Goal: Navigation & Orientation: Find specific page/section

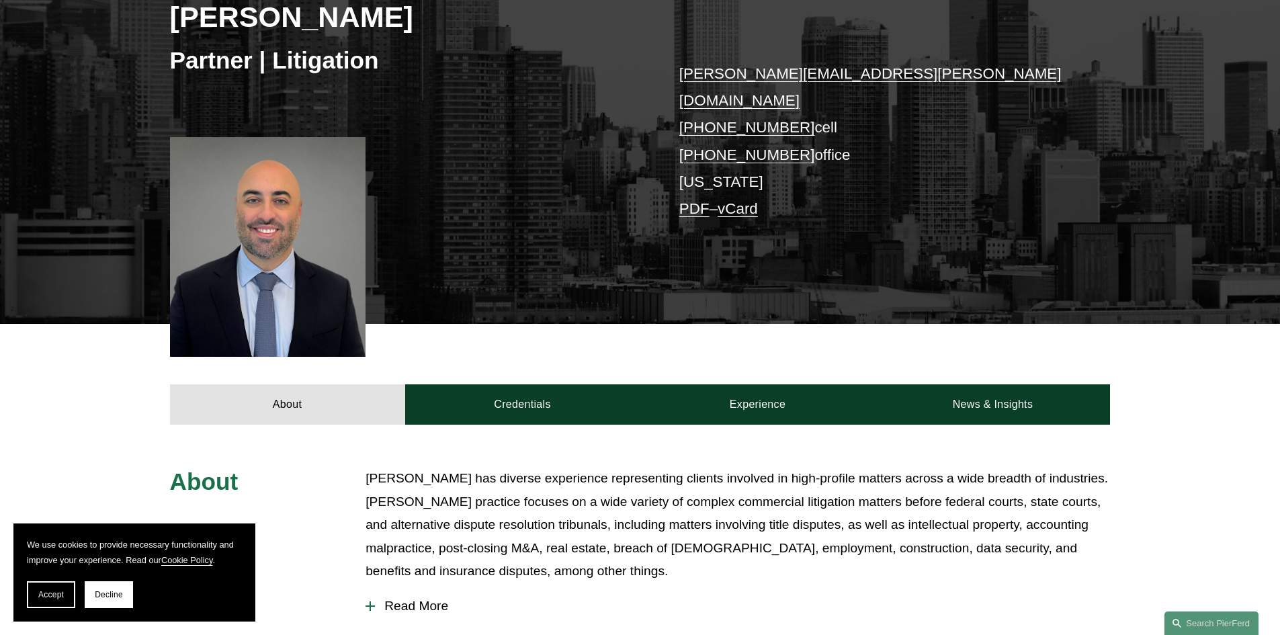
scroll to position [258, 0]
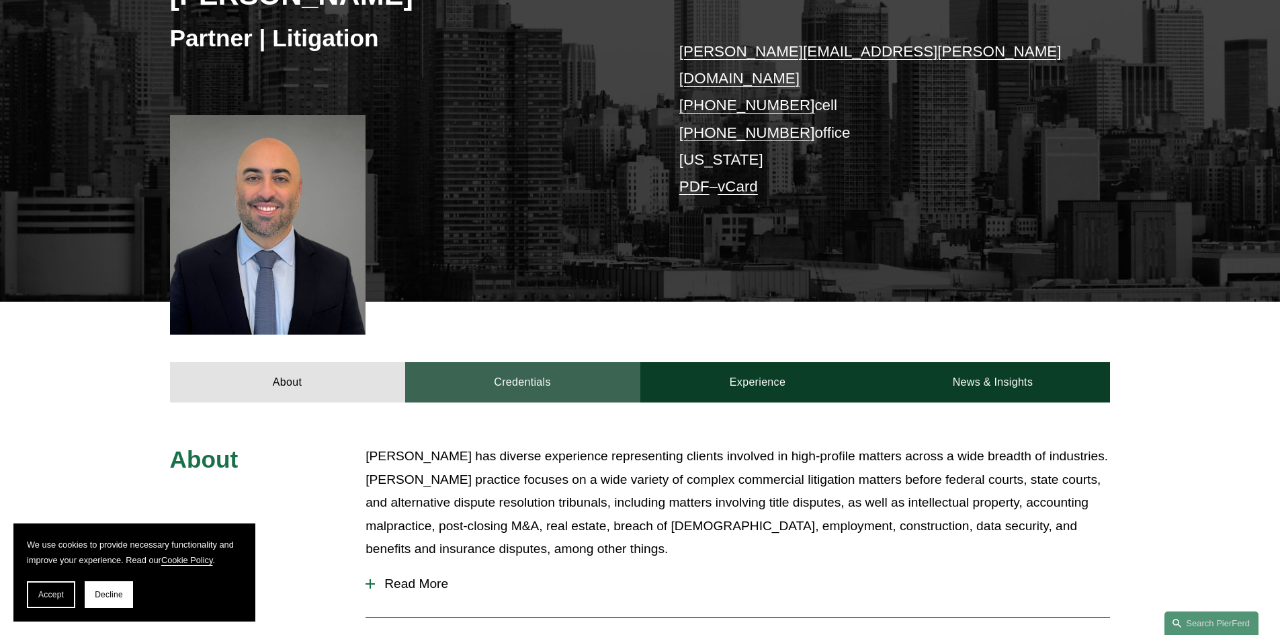
click at [516, 362] on link "Credentials" at bounding box center [522, 382] width 235 height 40
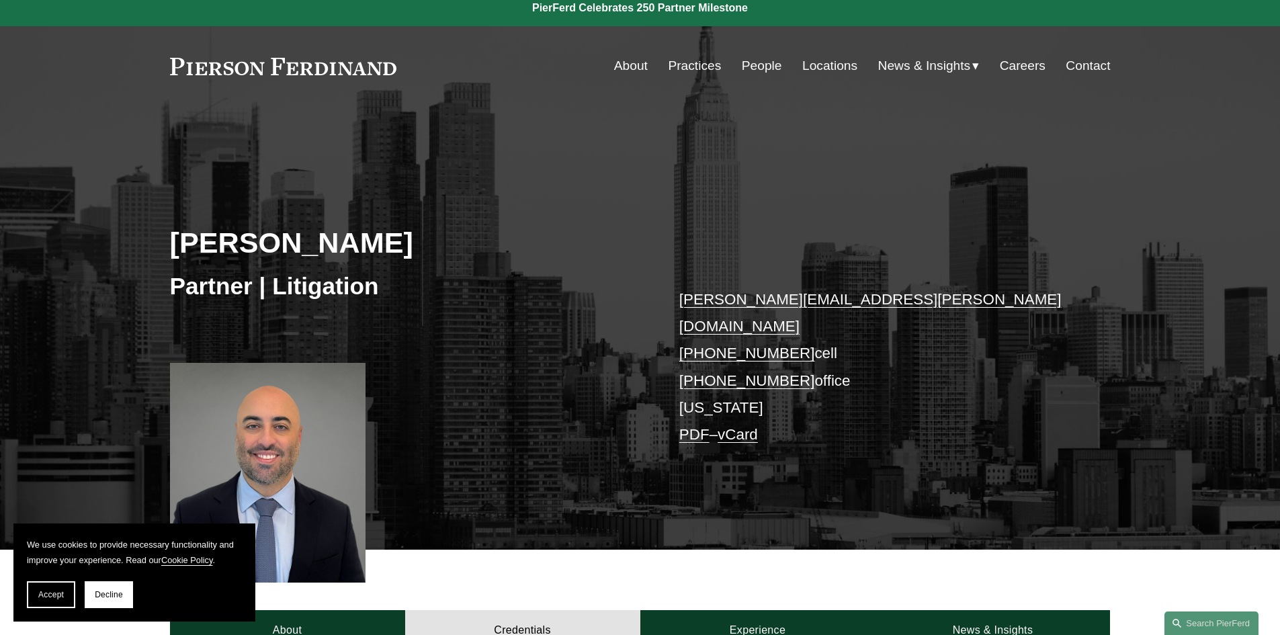
scroll to position [0, 0]
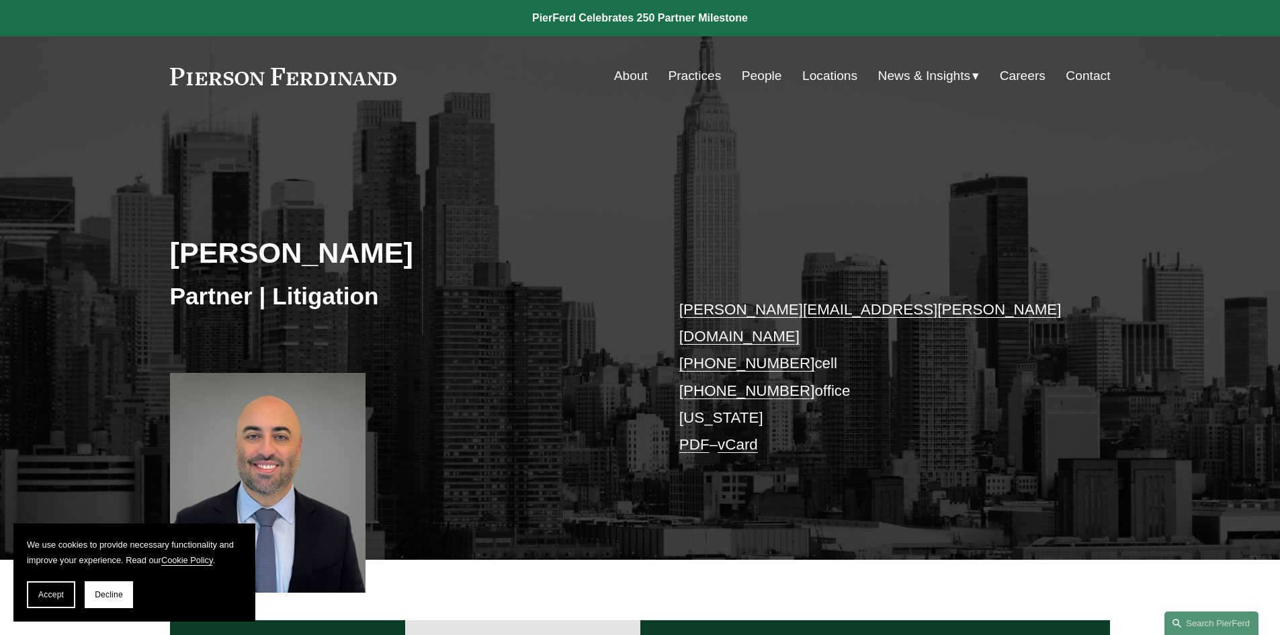
click at [761, 74] on link "People" at bounding box center [762, 76] width 40 height 26
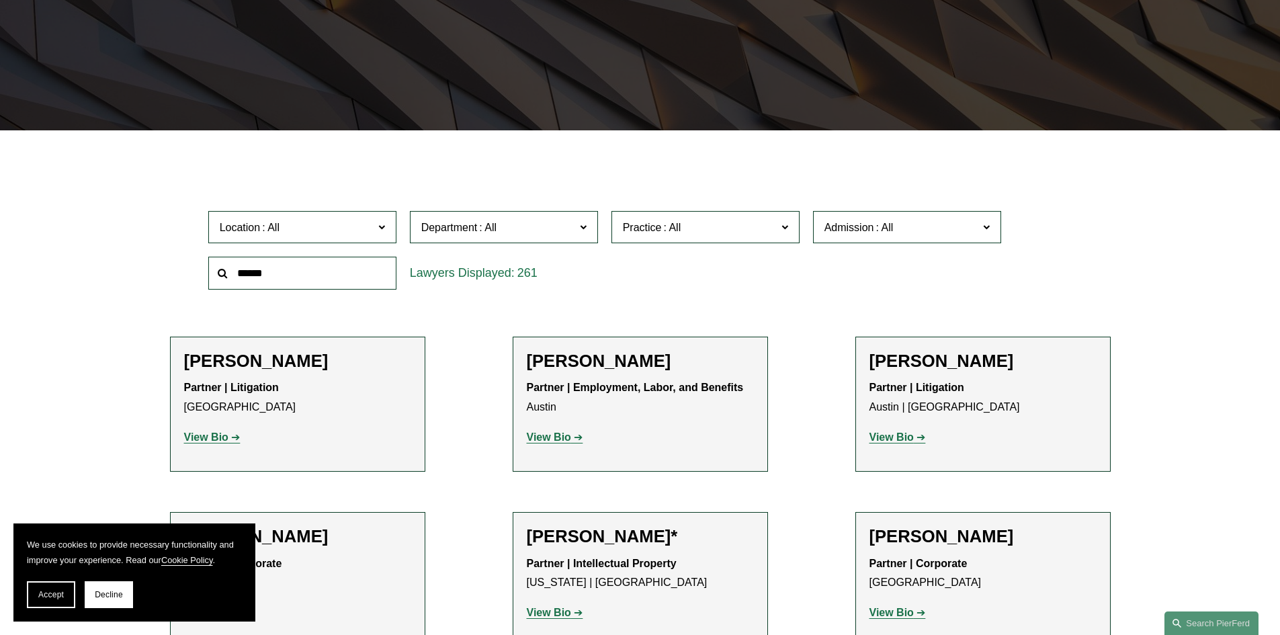
scroll to position [403, 0]
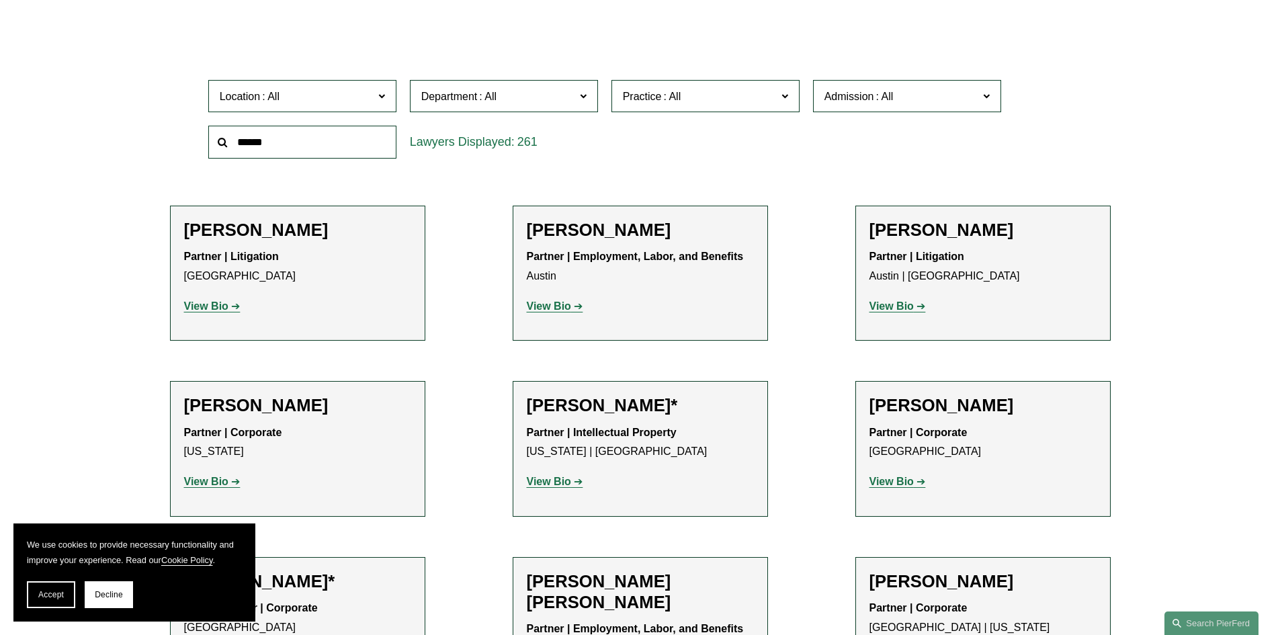
click at [380, 99] on span at bounding box center [381, 95] width 7 height 17
click at [0, 0] on link "Chicago" at bounding box center [0, 0] width 0 height 0
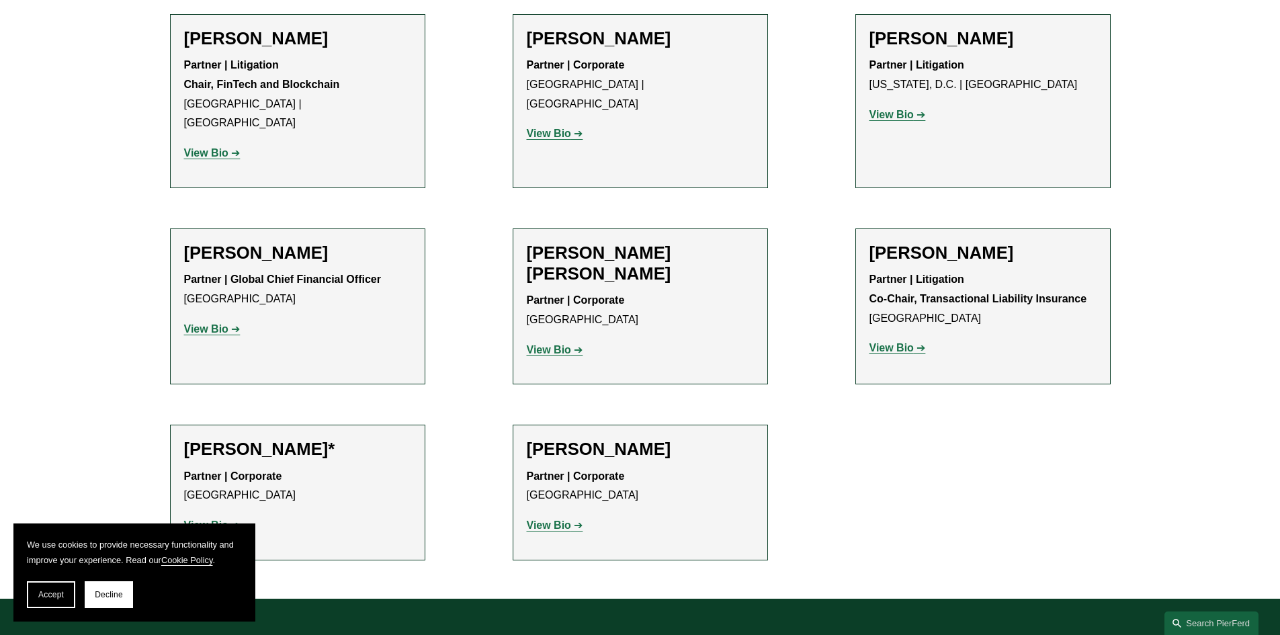
scroll to position [1008, 0]
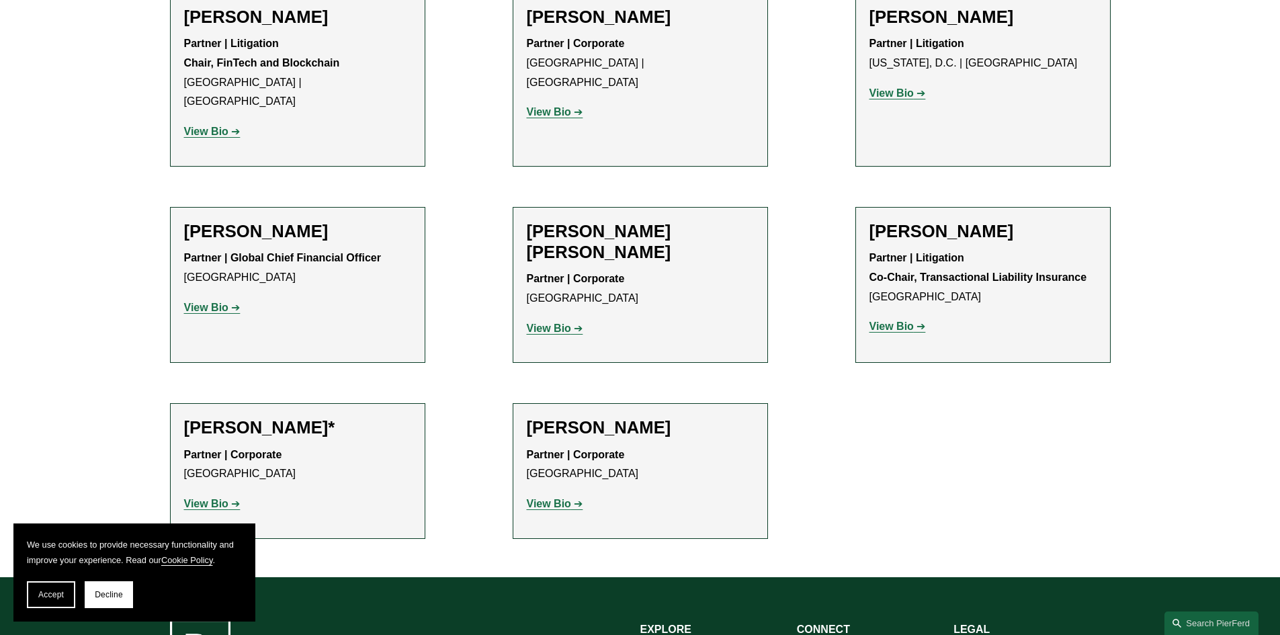
click at [565, 498] on strong "View Bio" at bounding box center [549, 503] width 44 height 11
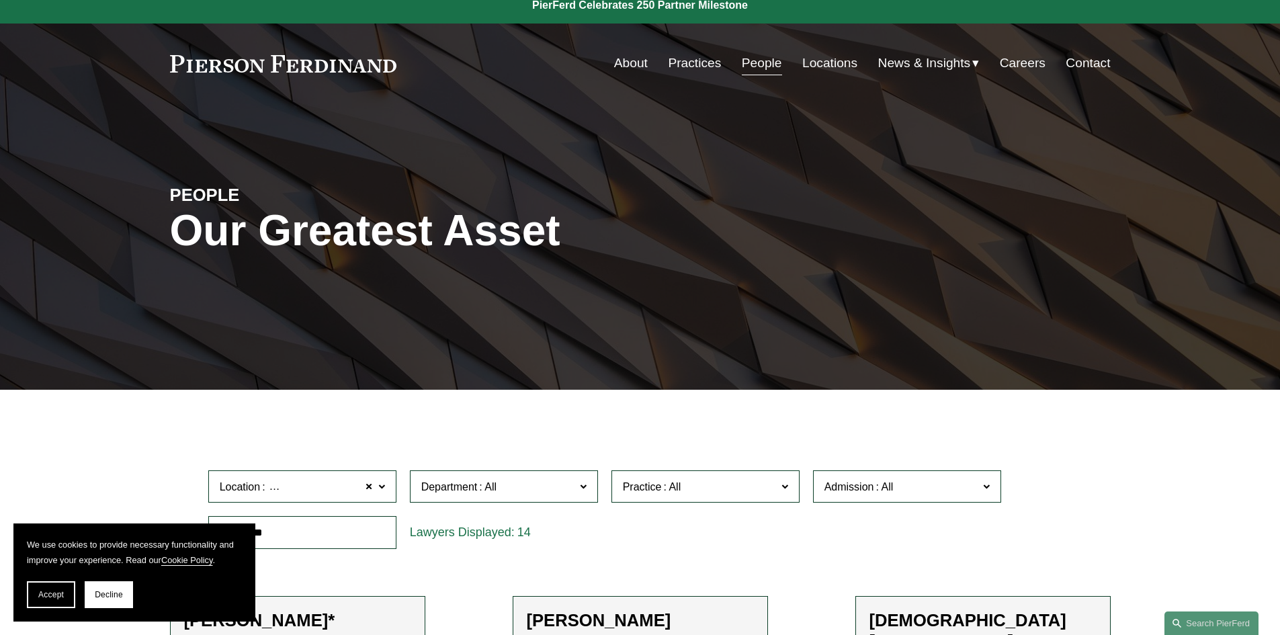
scroll to position [0, 0]
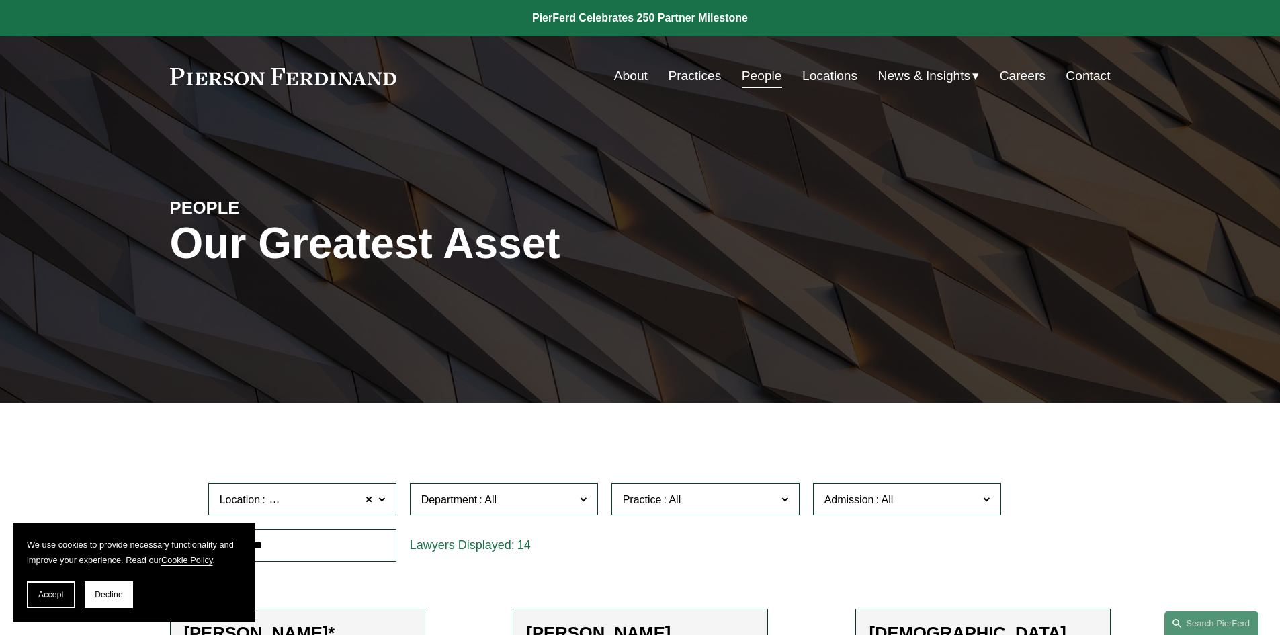
drag, startPoint x: 962, startPoint y: 153, endPoint x: 964, endPoint y: 161, distance: 8.8
click at [0, 0] on span "Blogs" at bounding box center [0, 0] width 0 height 0
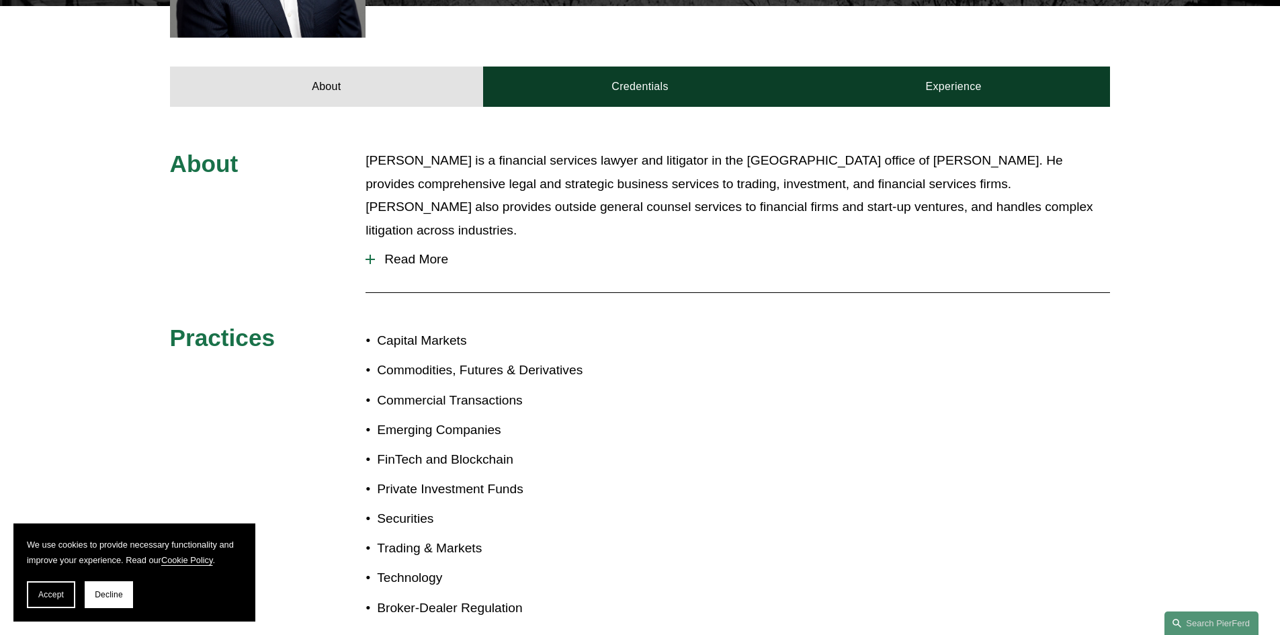
scroll to position [538, 0]
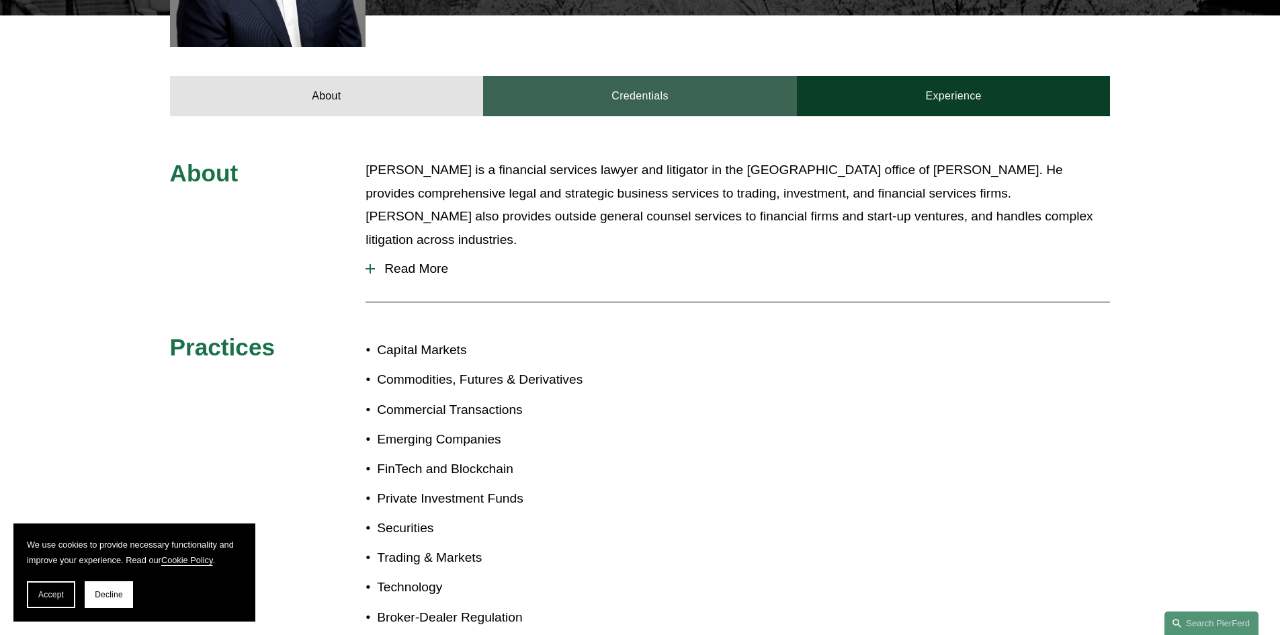
click at [669, 76] on link "Credentials" at bounding box center [640, 96] width 314 height 40
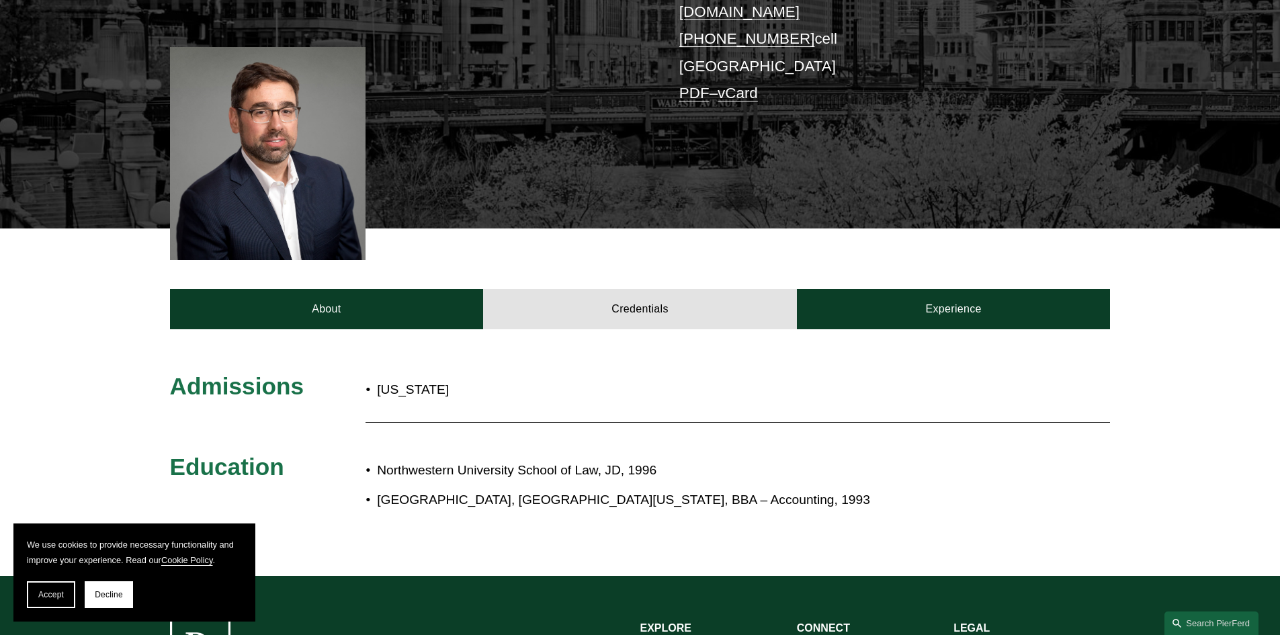
scroll to position [336, 0]
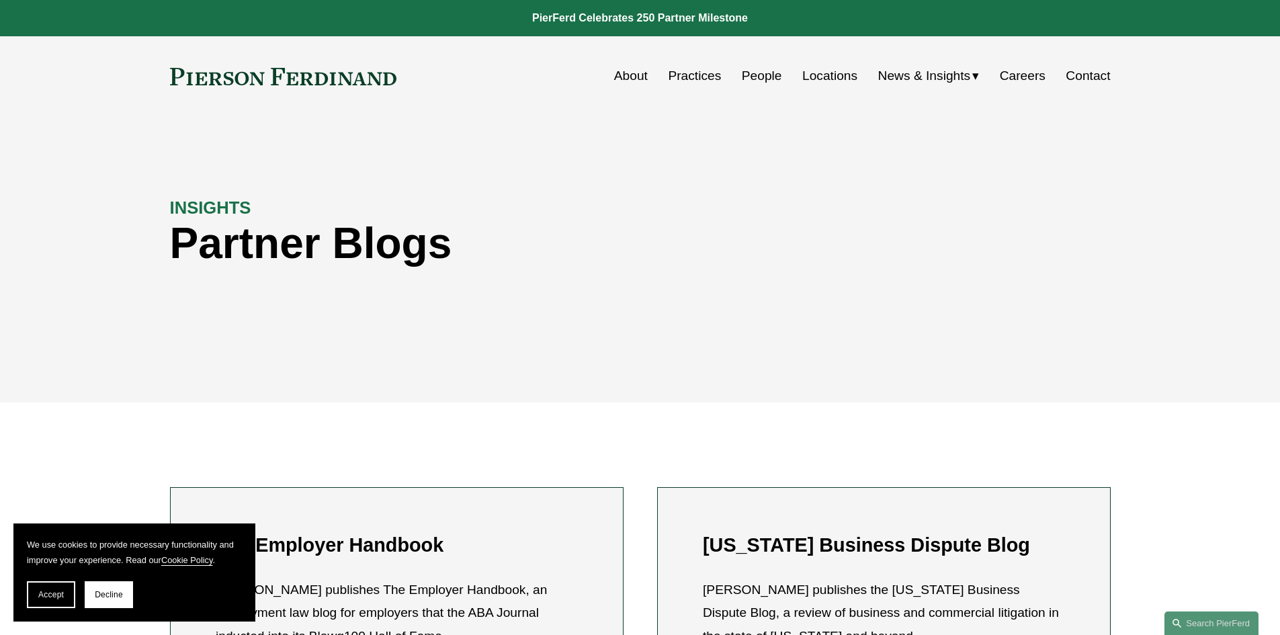
click at [626, 73] on link "About" at bounding box center [631, 76] width 34 height 26
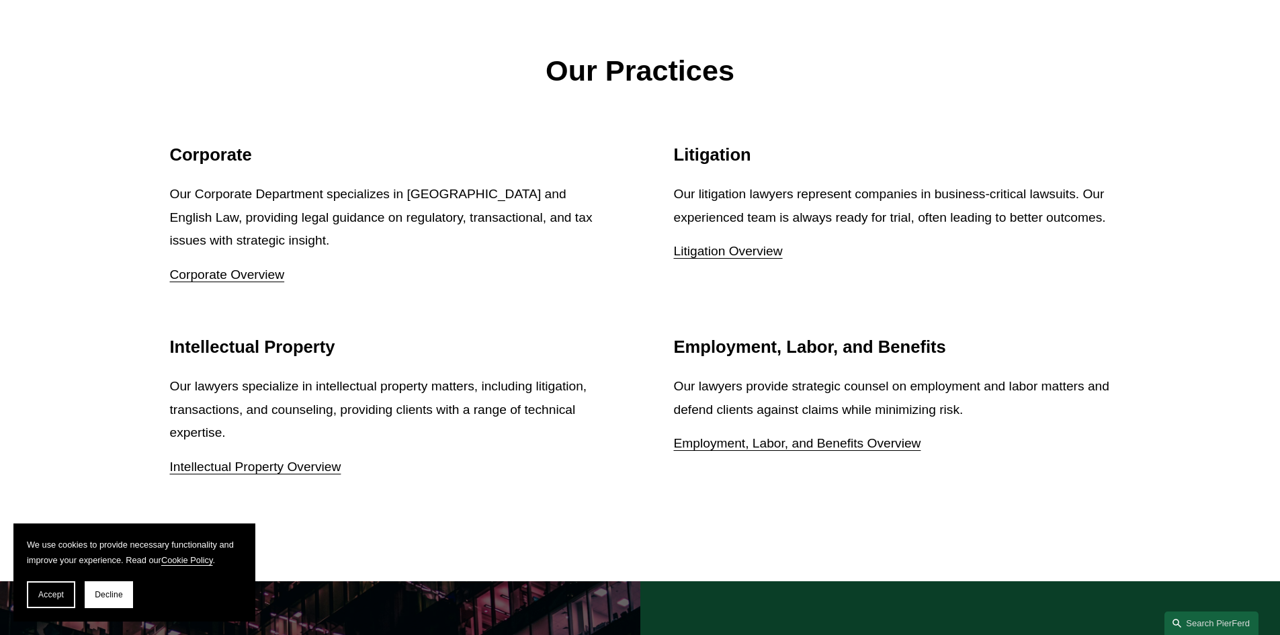
scroll to position [1586, 0]
